Goal: Task Accomplishment & Management: Use online tool/utility

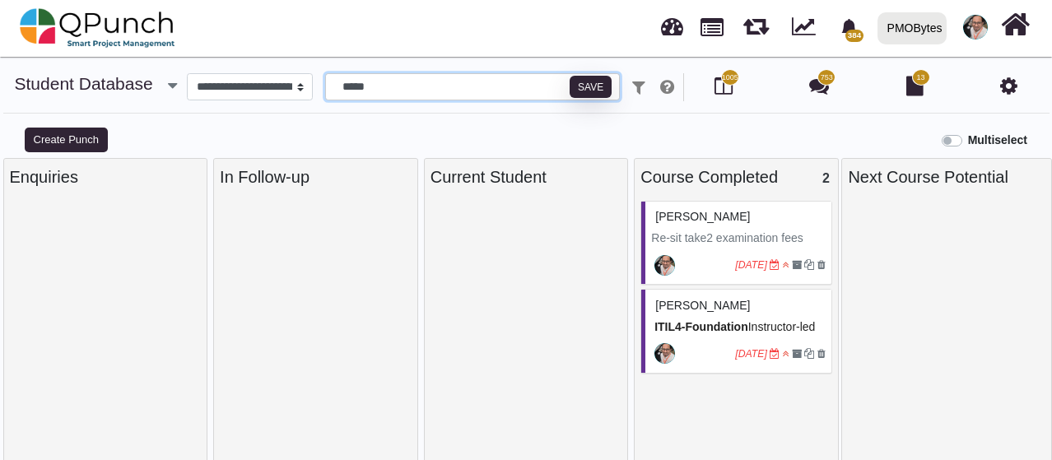
click at [397, 89] on input "*****" at bounding box center [472, 87] width 295 height 28
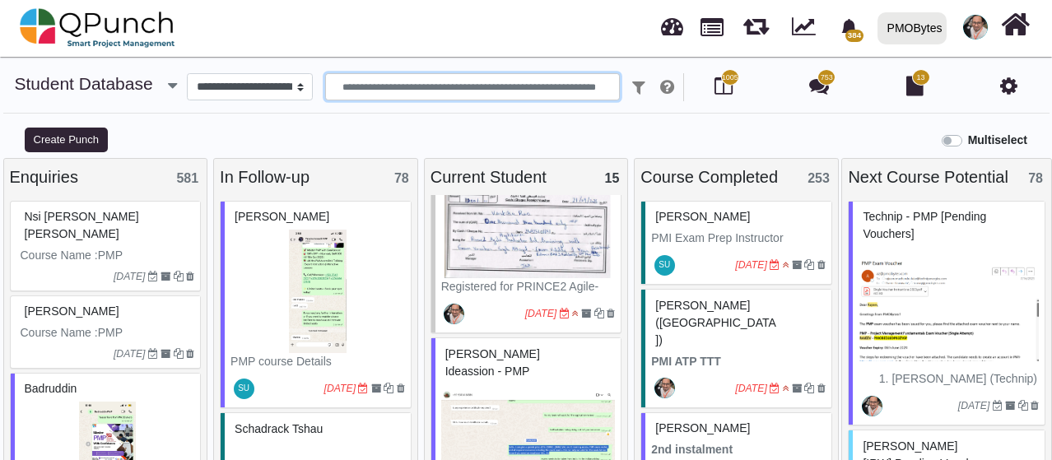
scroll to position [258, 0]
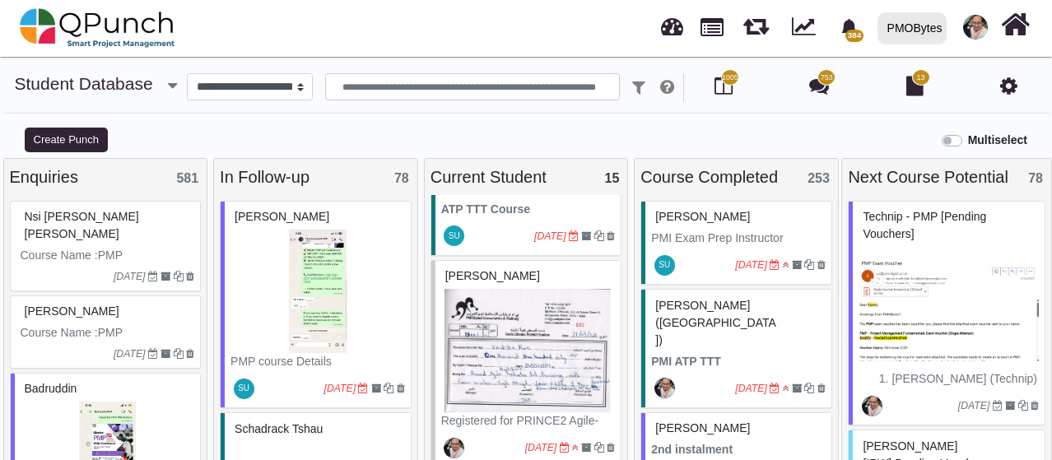
click at [541, 304] on img at bounding box center [528, 350] width 175 height 123
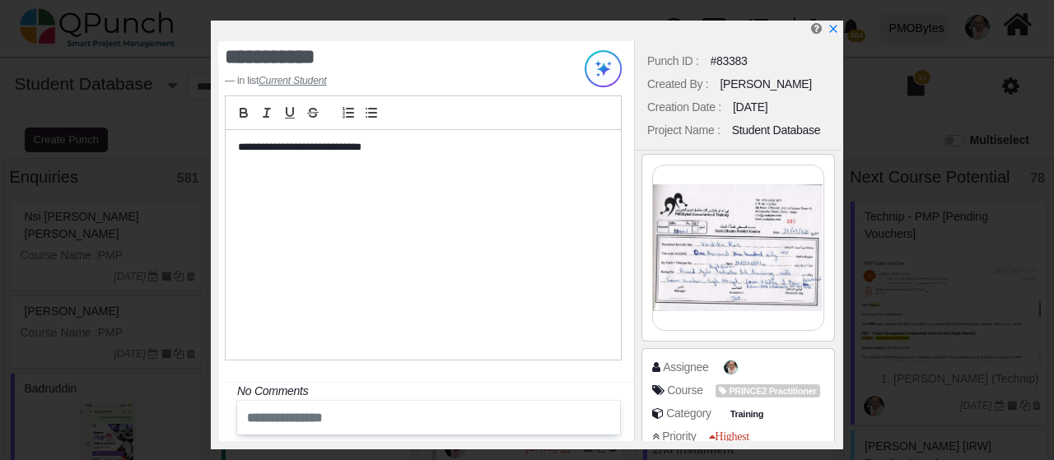
click at [761, 247] on img at bounding box center [738, 247] width 170 height 165
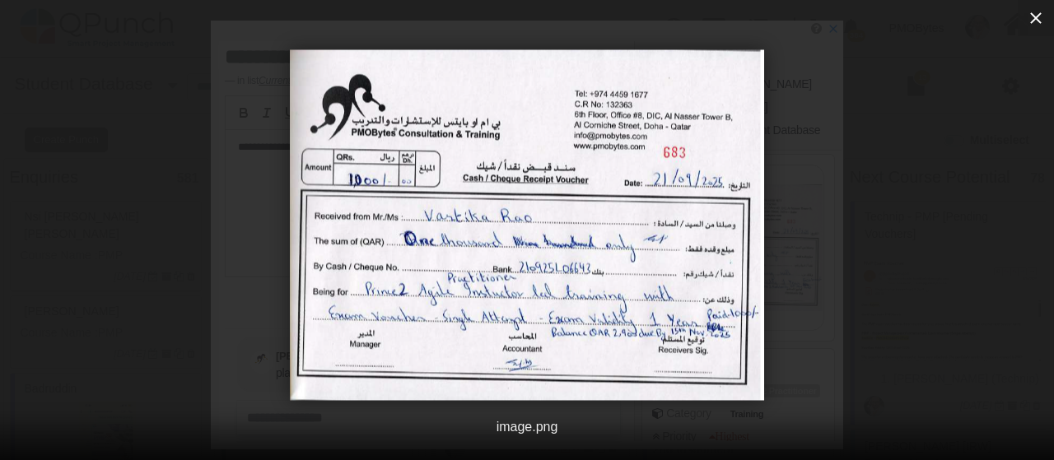
click at [1034, 14] on icon "button" at bounding box center [1036, 18] width 20 height 20
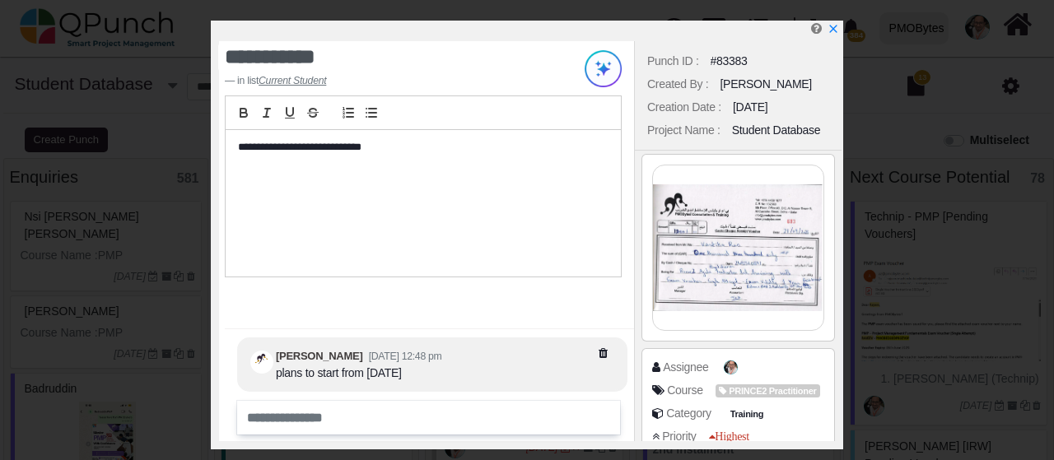
click at [741, 224] on img at bounding box center [738, 247] width 170 height 165
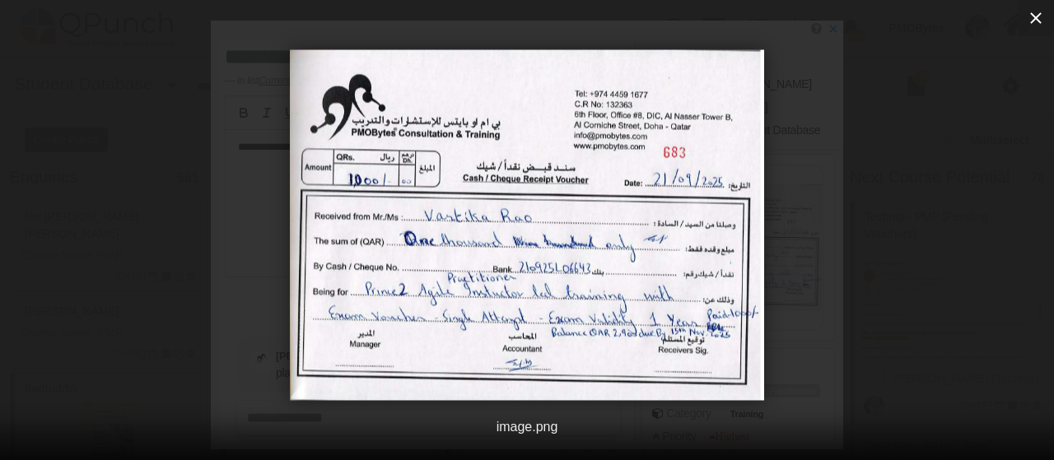
click at [1035, 21] on icon "button" at bounding box center [1036, 18] width 20 height 20
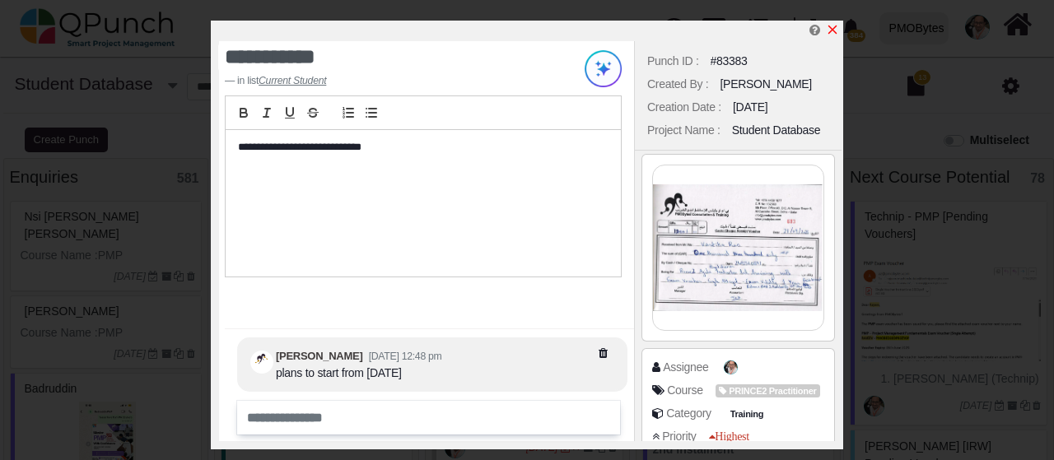
click at [833, 27] on icon "x" at bounding box center [832, 29] width 13 height 13
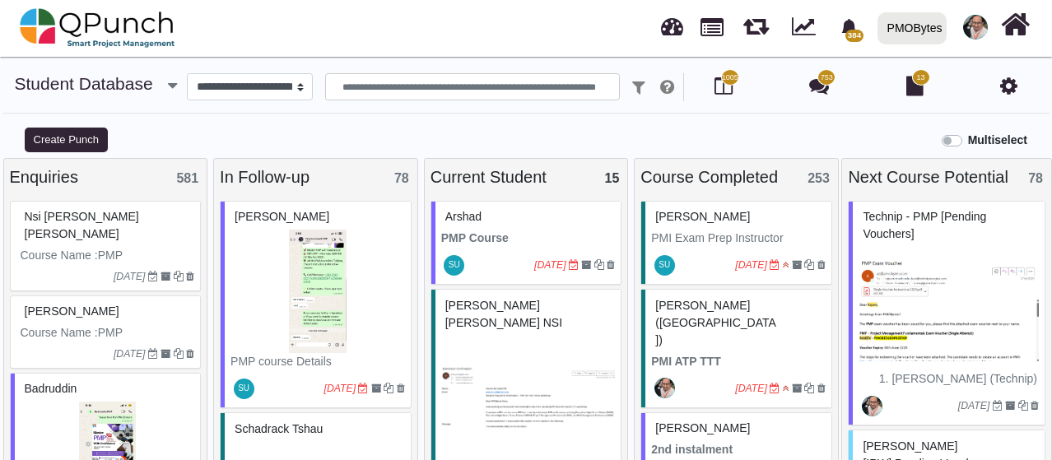
click at [543, 235] on p "PMP Course" at bounding box center [528, 238] width 175 height 17
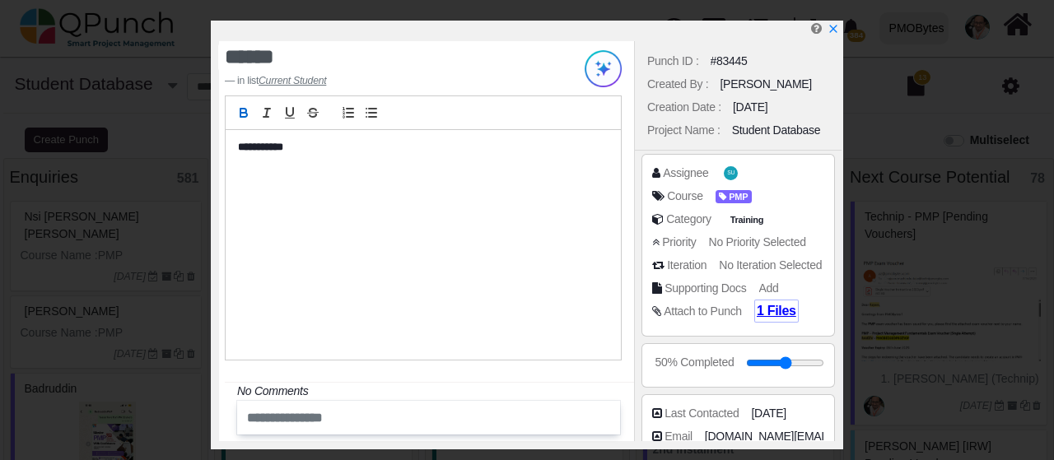
click at [764, 307] on span "1 Files" at bounding box center [776, 311] width 40 height 14
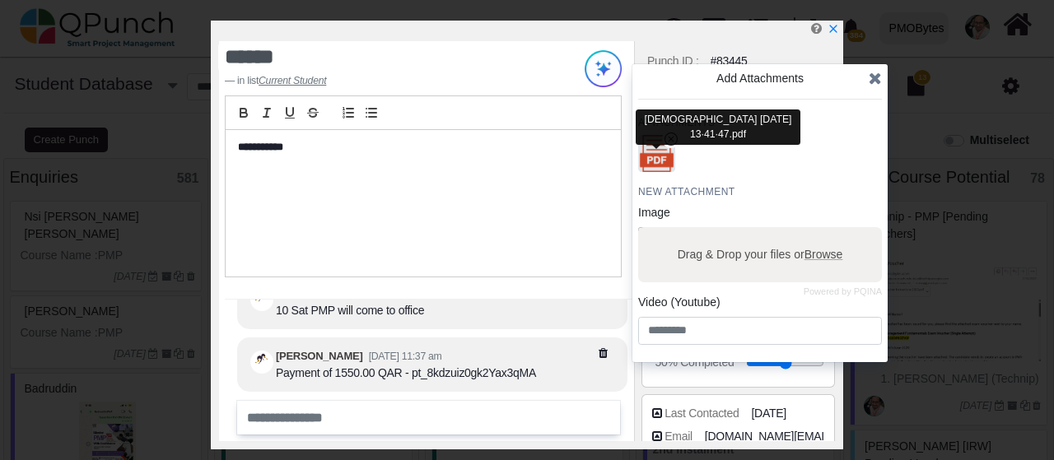
click at [670, 162] on img "button" at bounding box center [656, 154] width 43 height 43
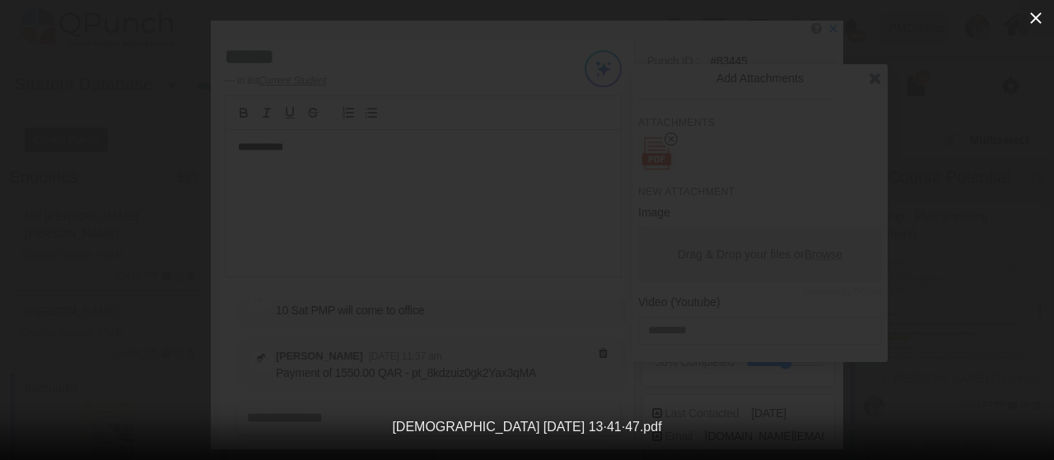
click at [1033, 21] on icon "button" at bounding box center [1036, 18] width 12 height 12
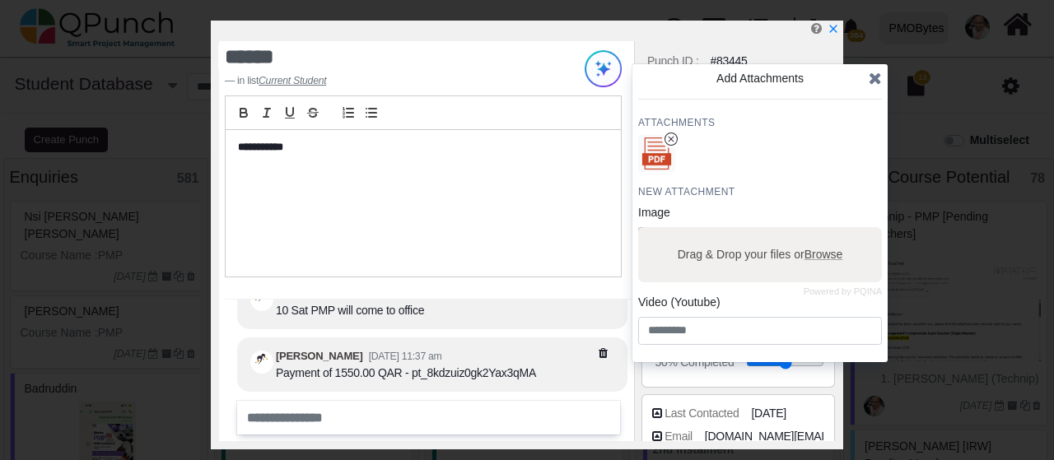
click at [872, 84] on icon at bounding box center [874, 78] width 13 height 16
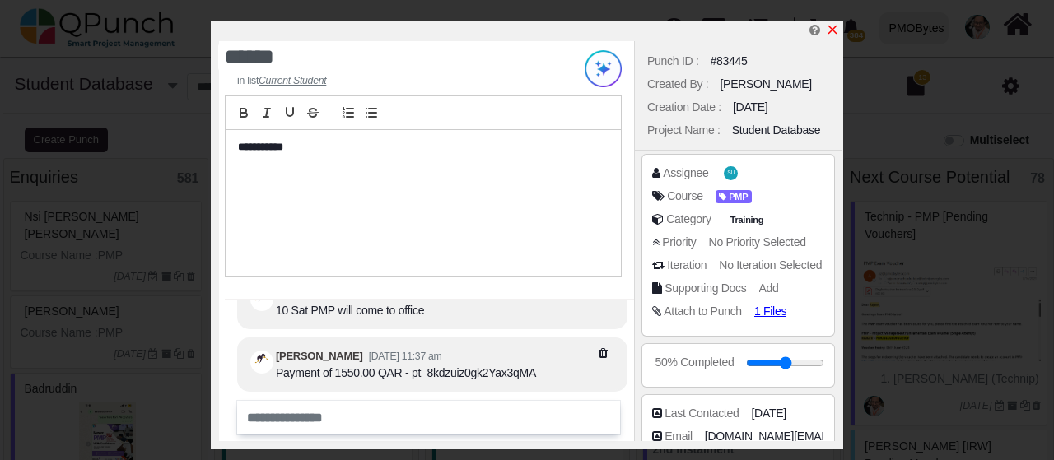
click at [837, 33] on icon "x" at bounding box center [832, 29] width 13 height 13
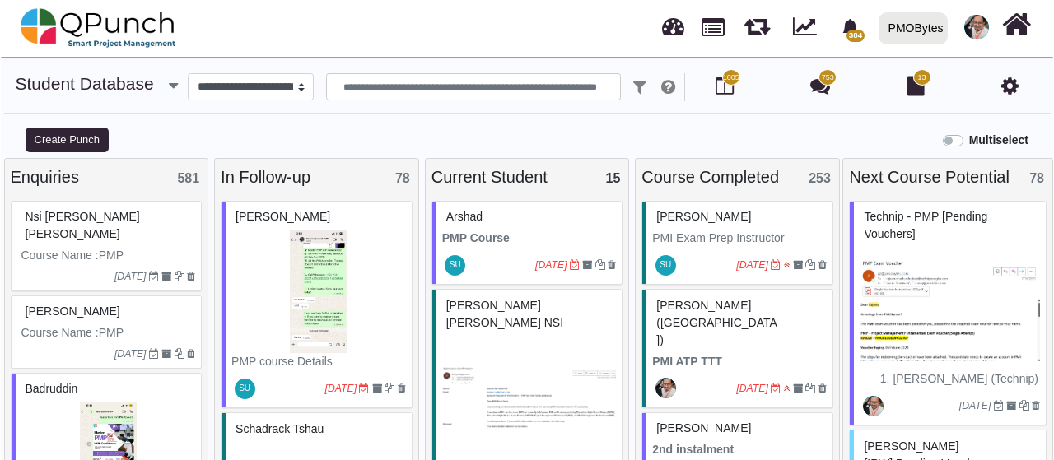
scroll to position [82, 0]
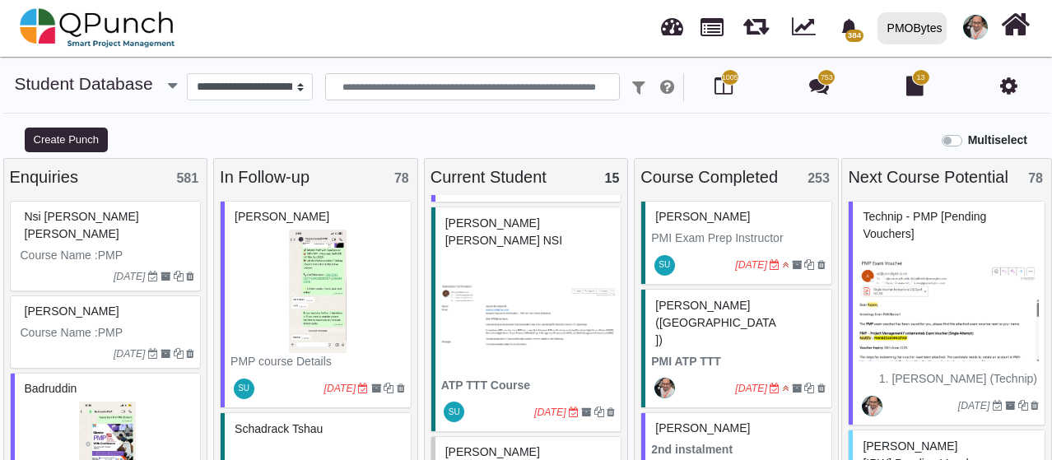
click at [552, 300] on img at bounding box center [528, 315] width 175 height 123
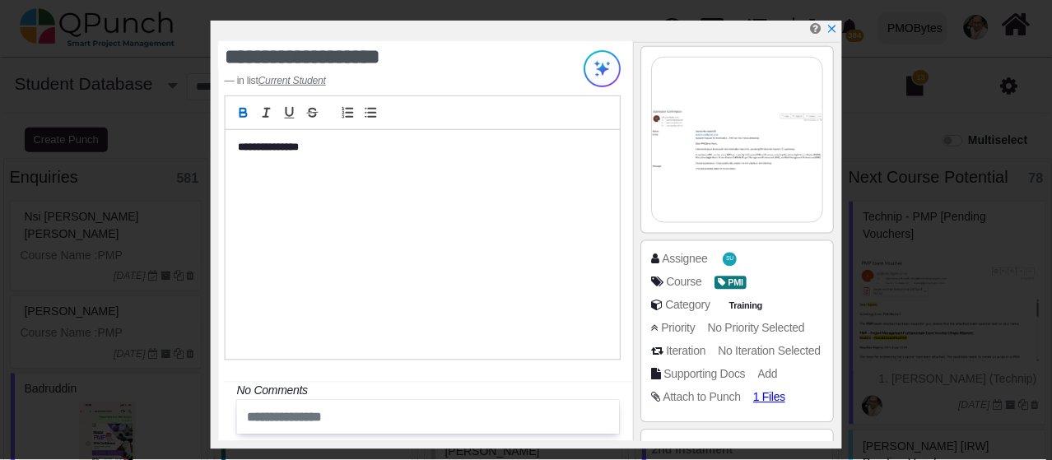
scroll to position [165, 0]
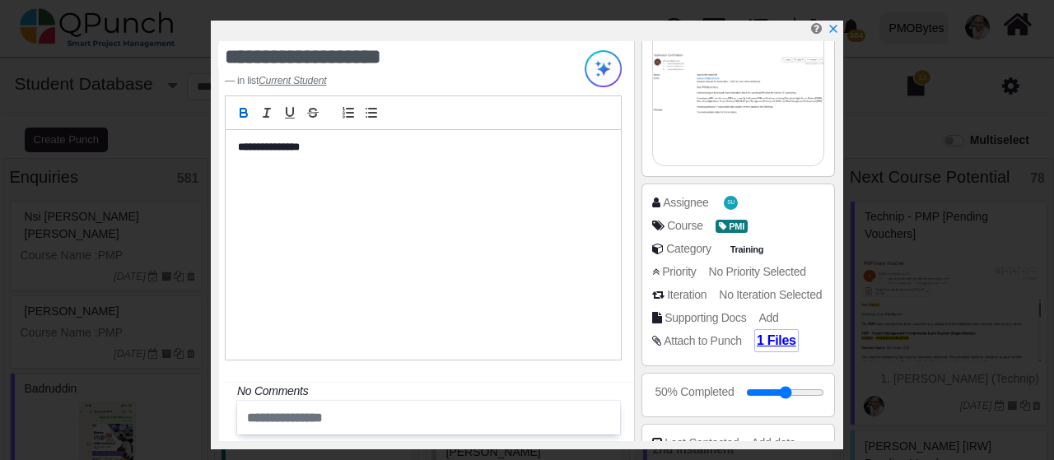
click at [772, 340] on span "1 Files" at bounding box center [776, 340] width 40 height 14
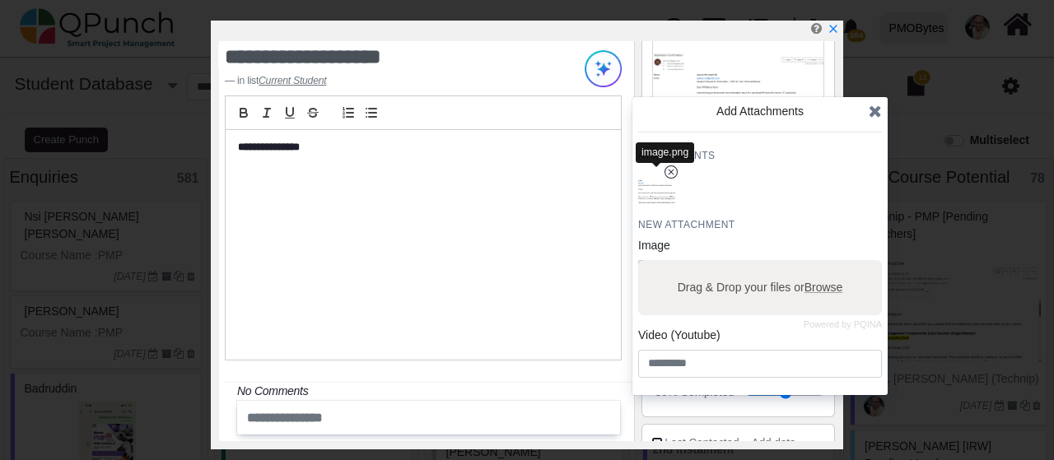
click at [659, 188] on img "button" at bounding box center [656, 186] width 43 height 43
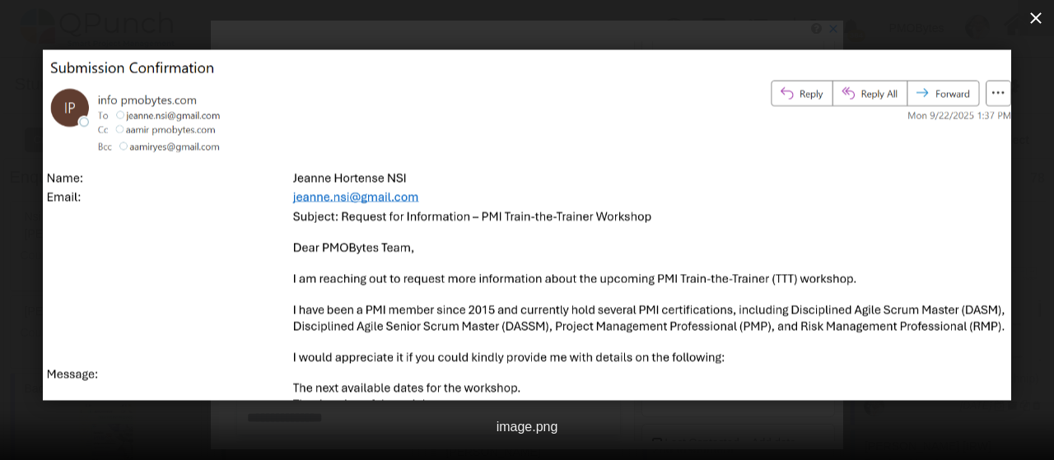
click at [1033, 18] on icon "button" at bounding box center [1036, 18] width 20 height 20
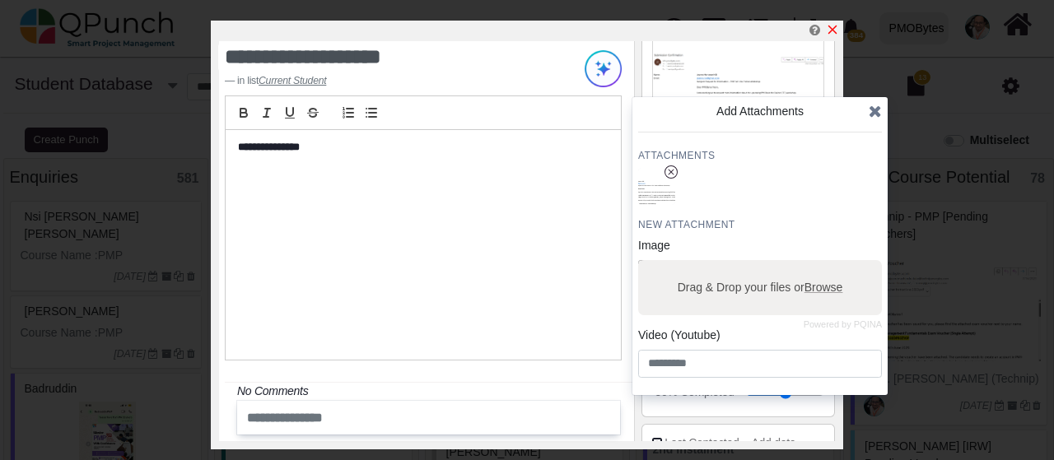
click at [835, 32] on icon "x" at bounding box center [832, 29] width 13 height 13
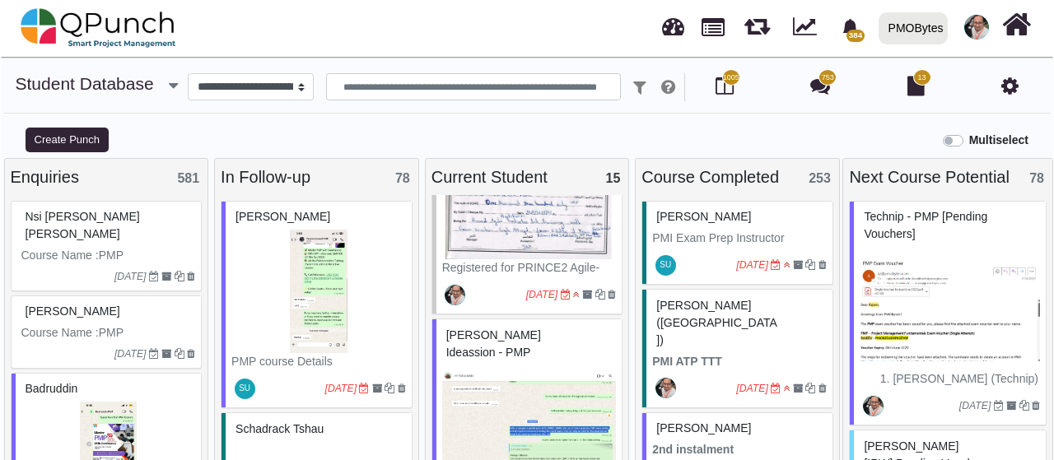
scroll to position [494, 0]
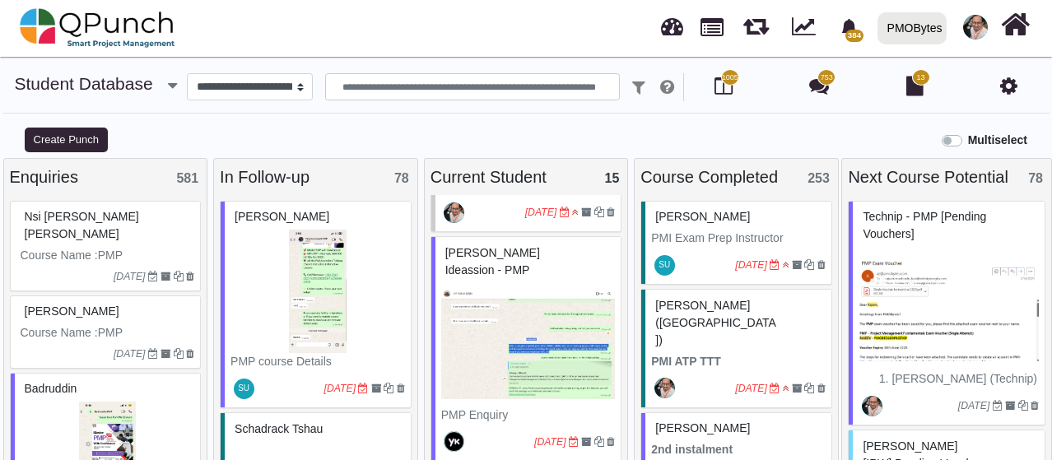
click at [579, 292] on img at bounding box center [528, 344] width 175 height 123
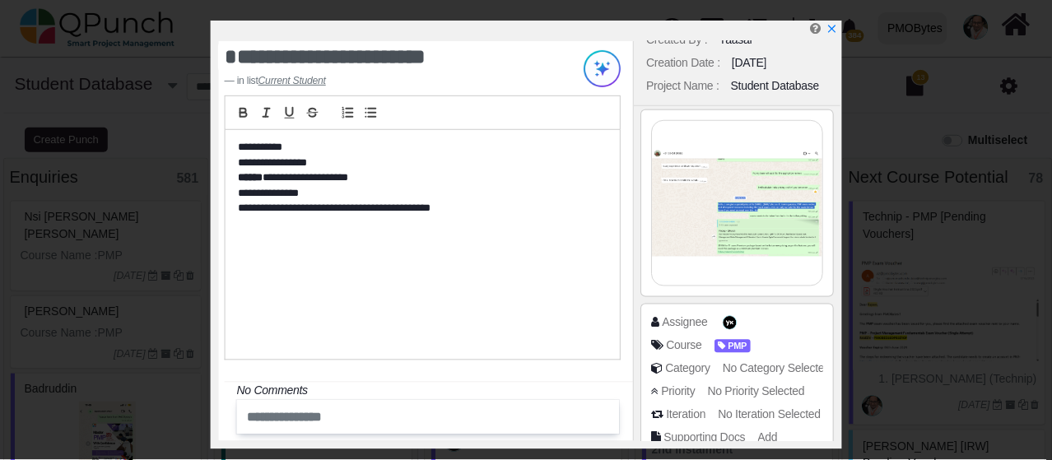
scroll to position [165, 0]
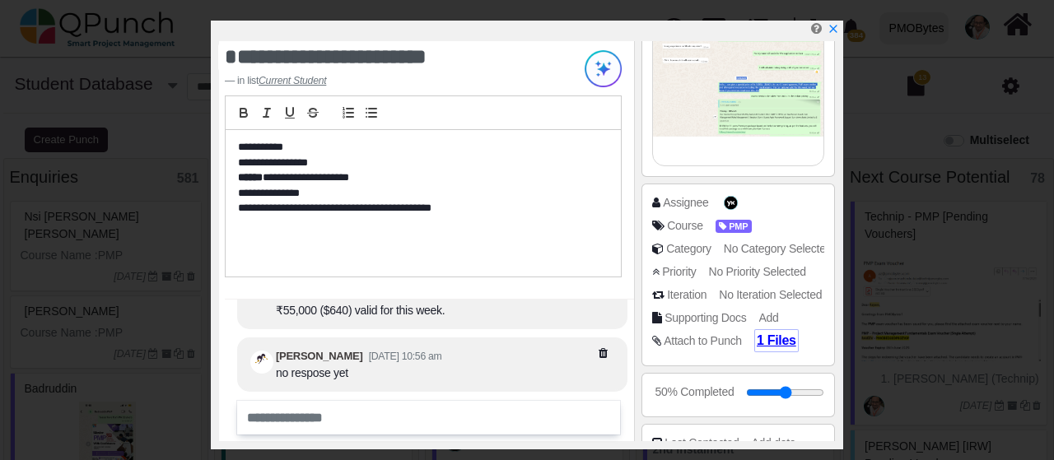
click at [762, 334] on span "1 Files" at bounding box center [776, 340] width 40 height 14
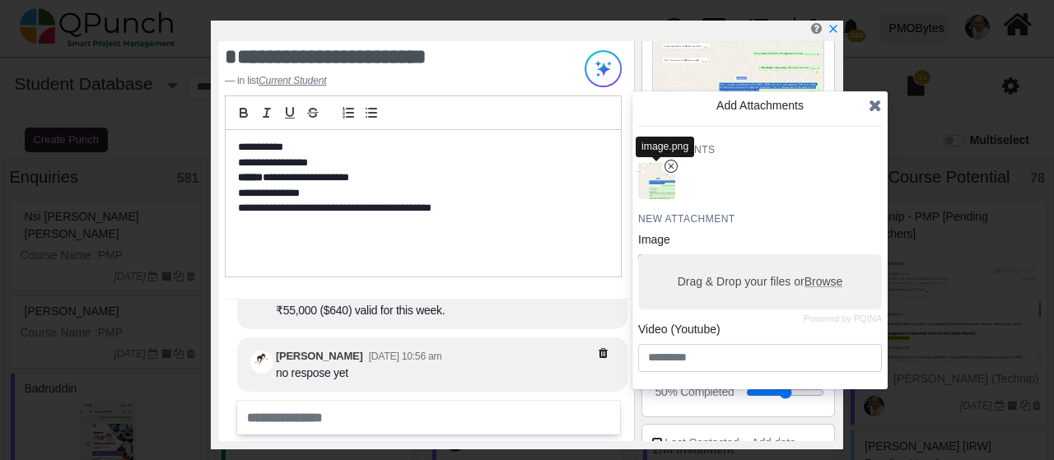
click at [659, 183] on img "button" at bounding box center [656, 181] width 43 height 43
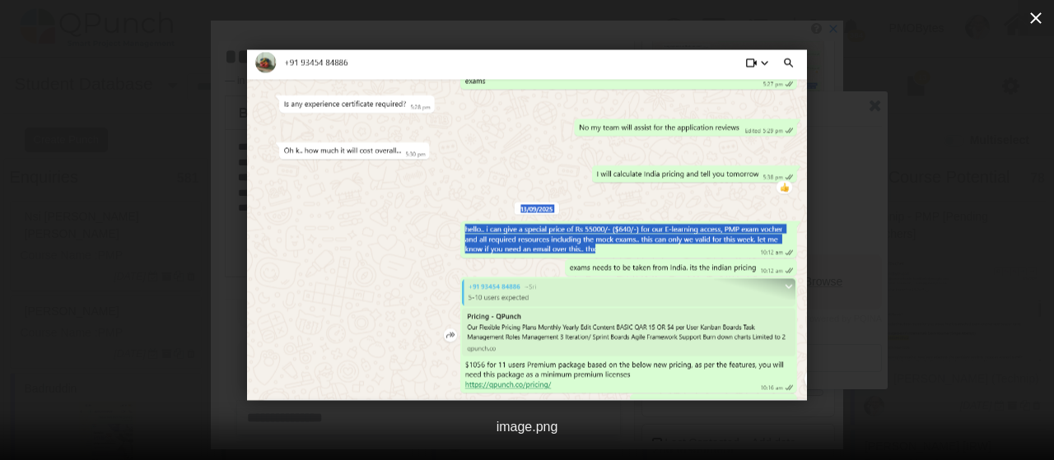
click at [1040, 14] on icon "button" at bounding box center [1036, 18] width 12 height 12
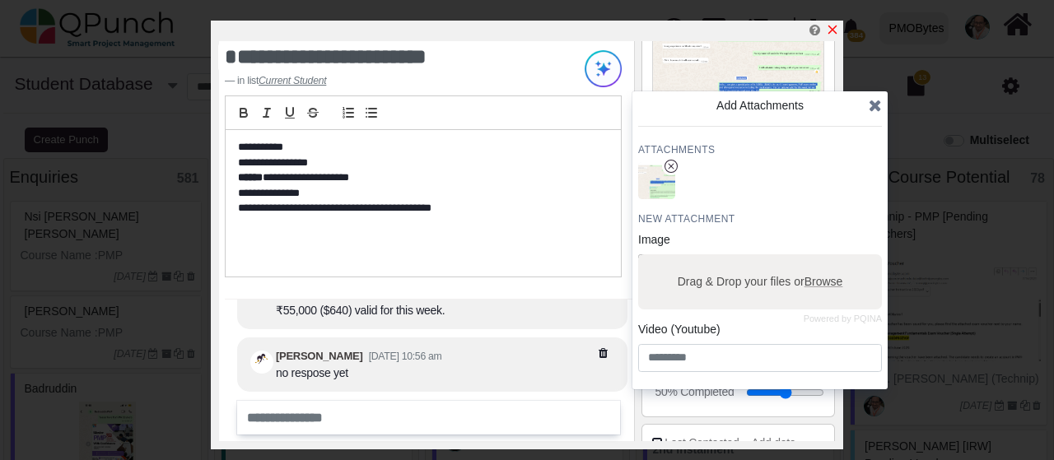
click at [833, 29] on icon "x" at bounding box center [832, 29] width 13 height 13
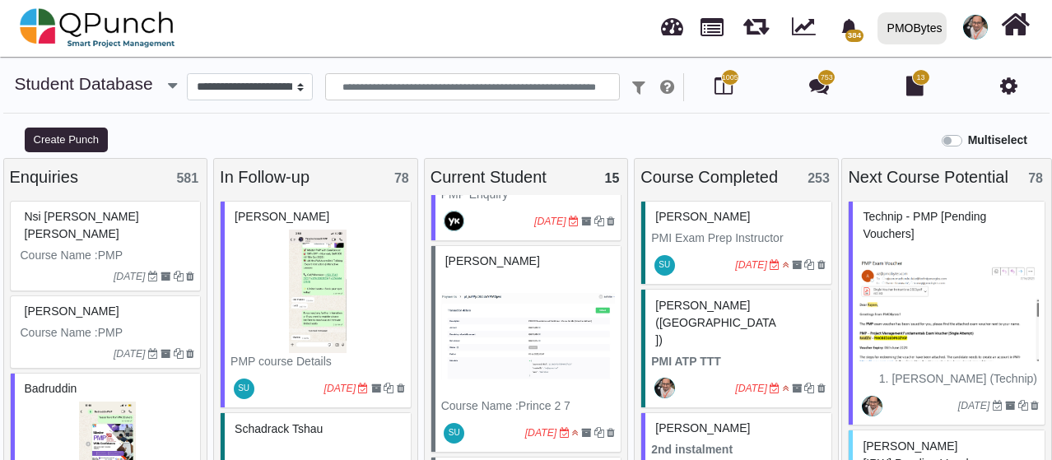
scroll to position [741, 0]
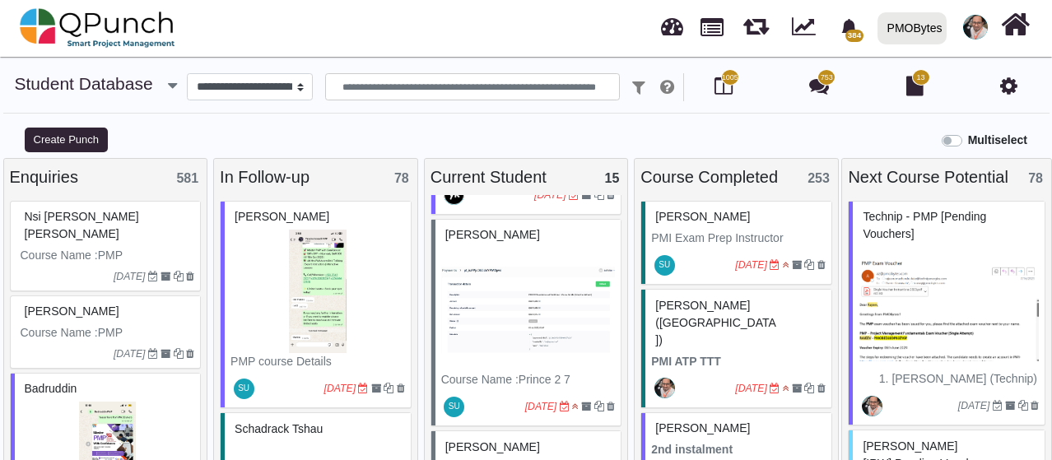
click at [565, 287] on img at bounding box center [528, 309] width 175 height 123
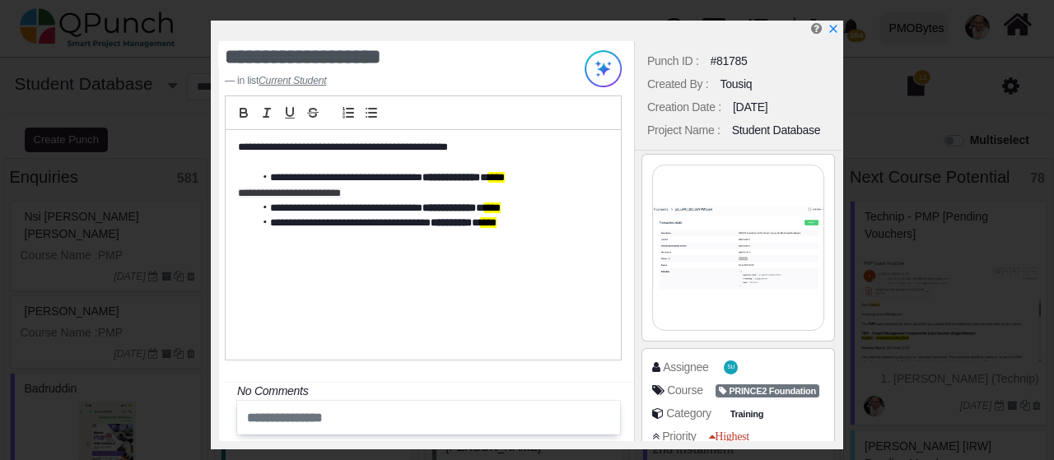
click at [754, 245] on img at bounding box center [738, 247] width 170 height 165
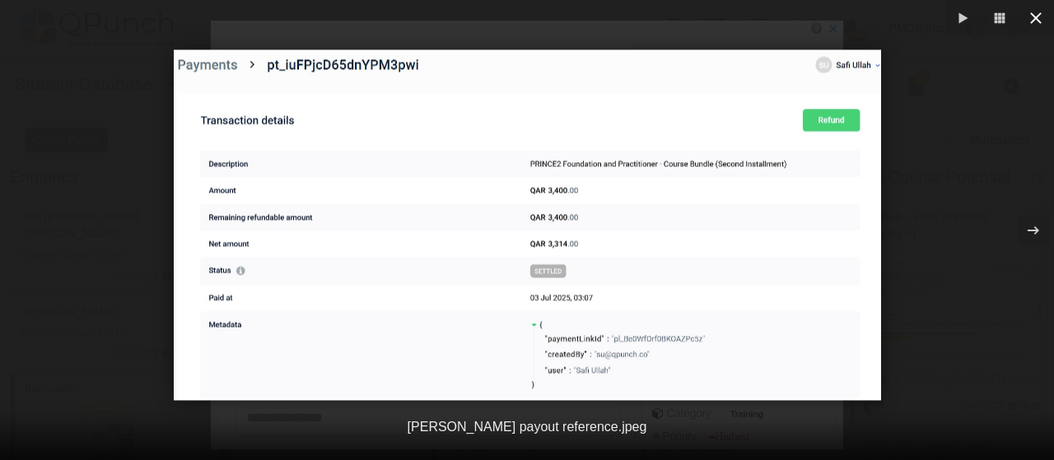
click at [1029, 19] on icon "button" at bounding box center [1036, 18] width 20 height 20
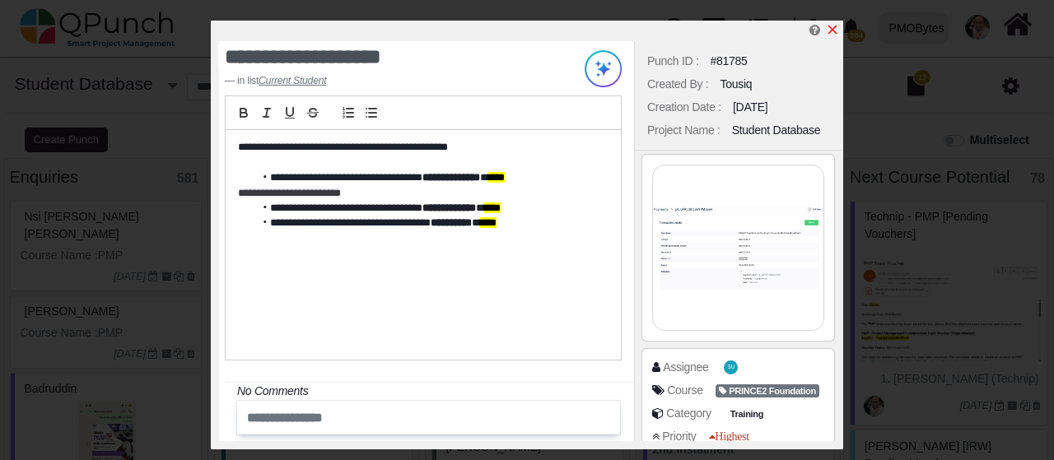
click at [834, 30] on icon "x" at bounding box center [832, 30] width 9 height 9
